Goal: Find specific page/section: Find specific page/section

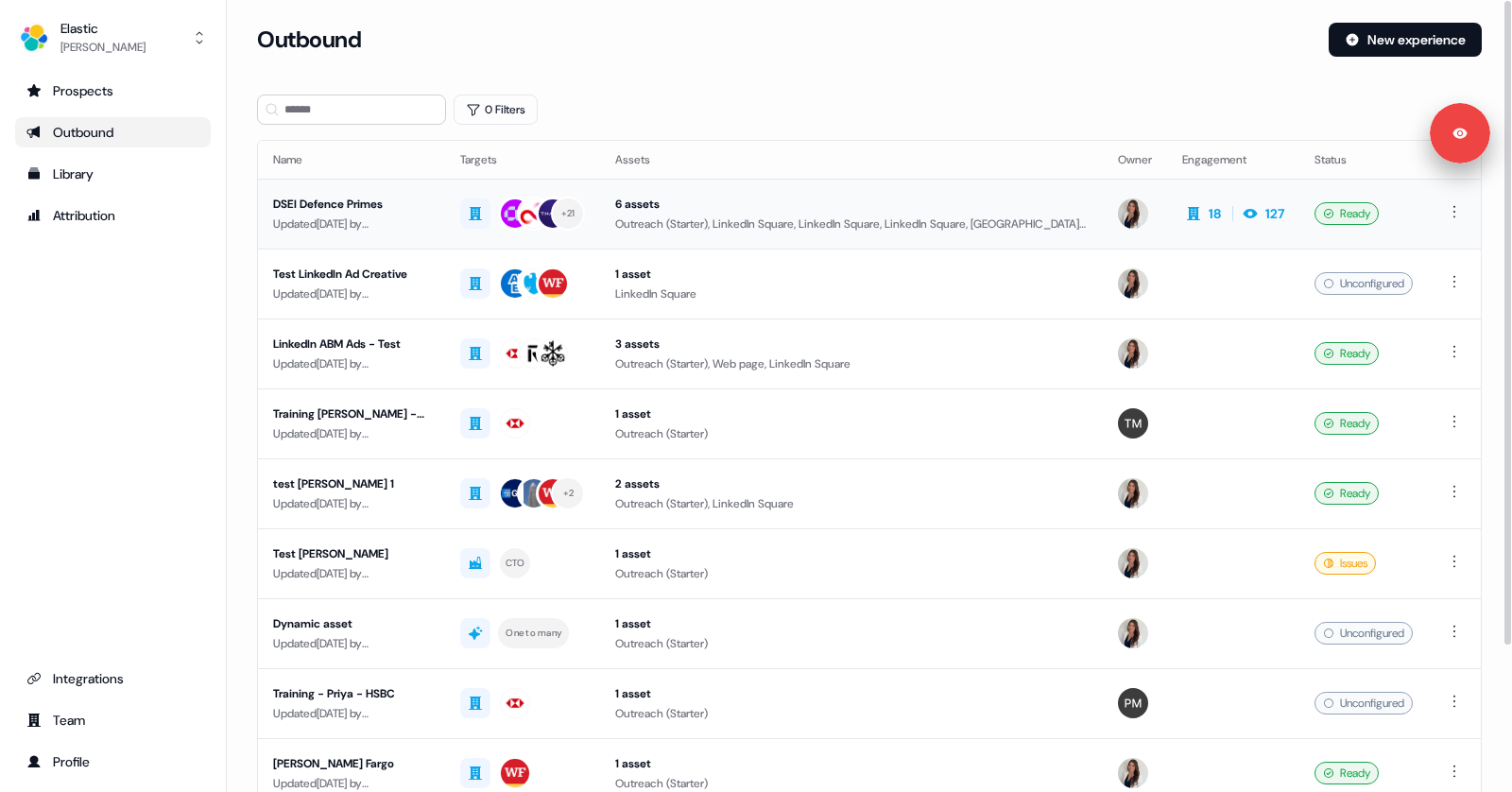
click at [830, 216] on div "Outreach (Starter), LinkedIn Square, LinkedIn Square, LinkedIn Square, [GEOGRAP…" at bounding box center [852, 225] width 472 height 19
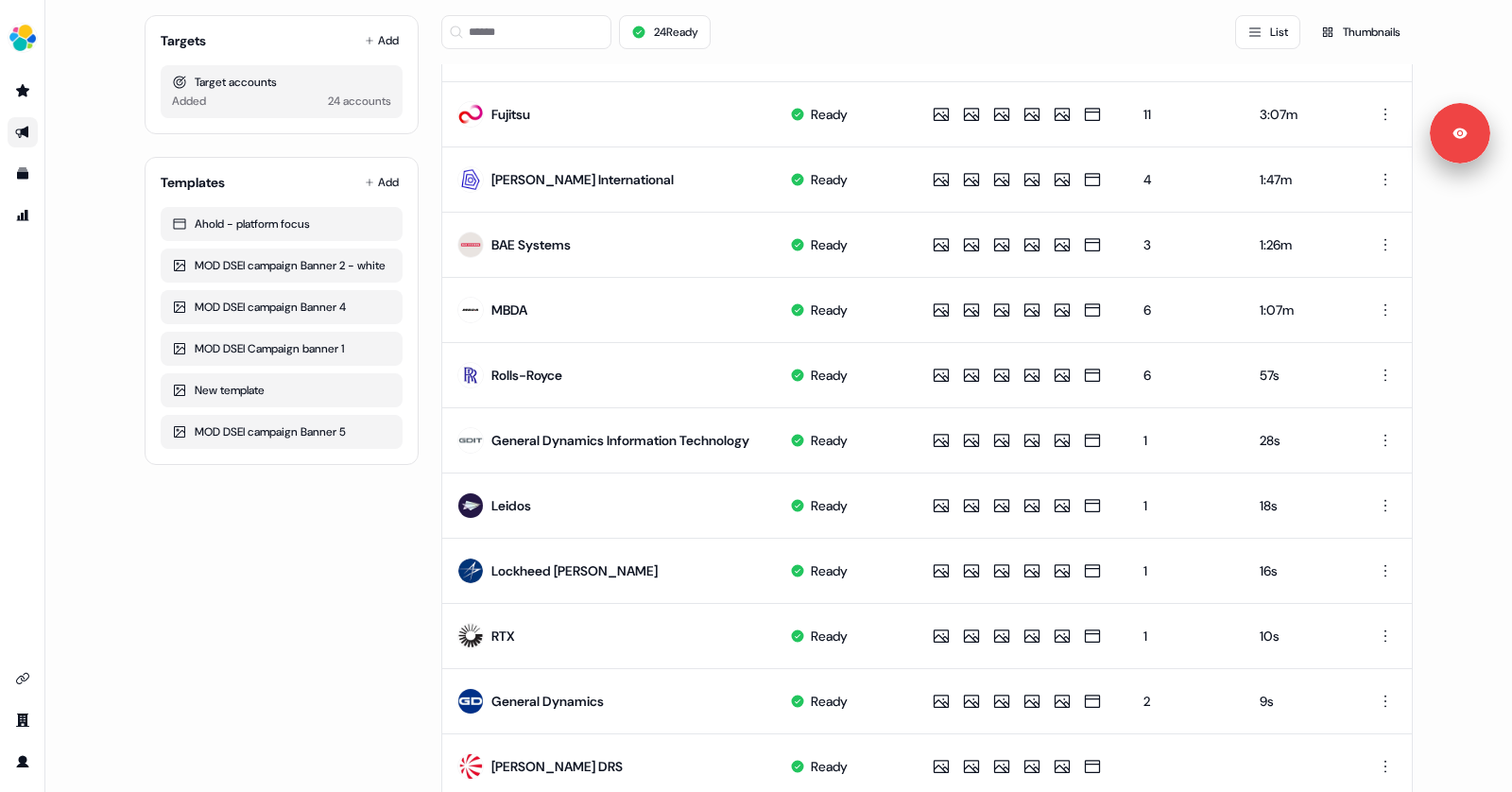
scroll to position [816, 0]
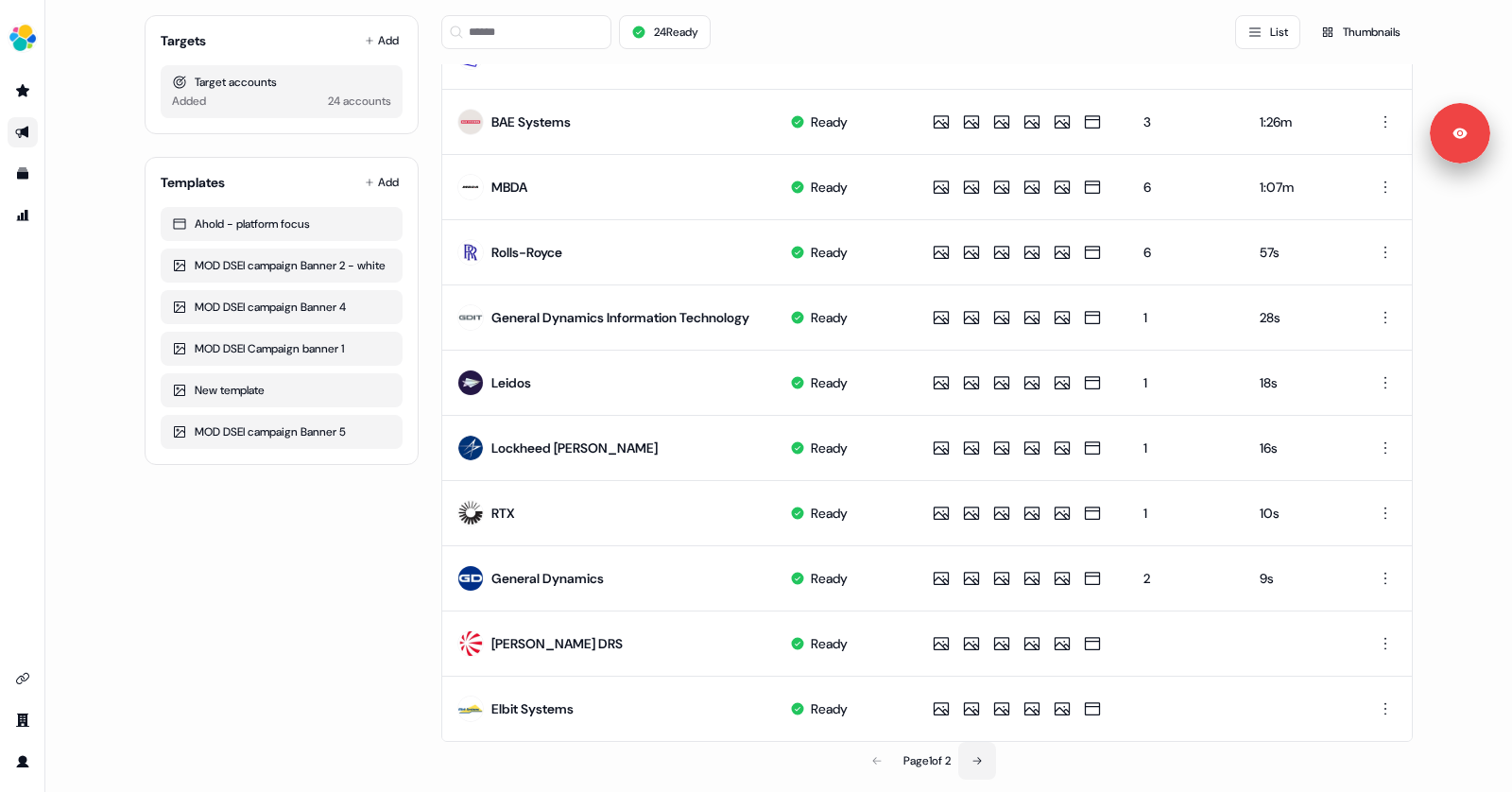
click at [980, 755] on icon at bounding box center [978, 761] width 12 height 12
